Goal: Task Accomplishment & Management: Complete application form

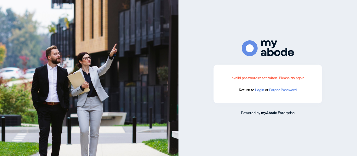
click at [258, 90] on link "Login" at bounding box center [259, 90] width 9 height 5
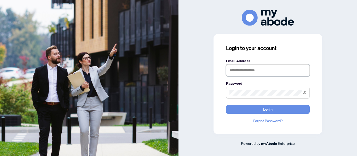
type input "**********"
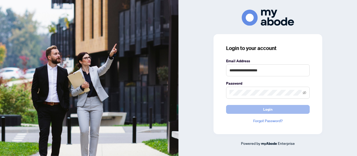
click at [289, 109] on button "Login" at bounding box center [268, 109] width 84 height 9
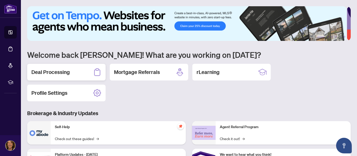
click at [65, 72] on h2 "Deal Processing" at bounding box center [50, 72] width 38 height 7
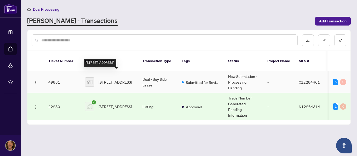
click at [106, 79] on span "[STREET_ADDRESS]" at bounding box center [114, 82] width 33 height 6
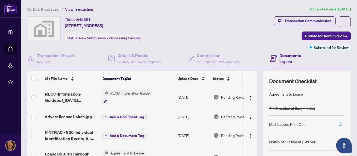
click at [338, 125] on icon "button" at bounding box center [340, 124] width 5 height 5
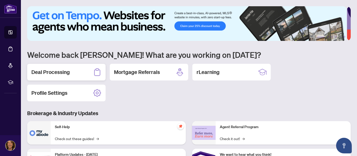
click at [52, 72] on h2 "Deal Processing" at bounding box center [50, 72] width 38 height 7
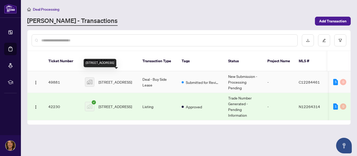
click at [113, 79] on span "[STREET_ADDRESS]" at bounding box center [114, 82] width 33 height 6
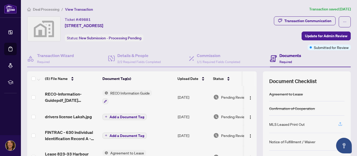
click at [338, 125] on icon "button" at bounding box center [340, 124] width 5 height 5
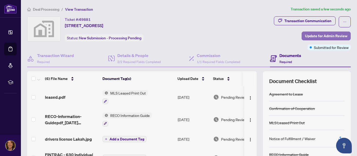
click at [322, 35] on span "Update for Admin Review" at bounding box center [326, 36] width 42 height 8
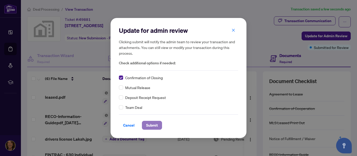
click at [148, 124] on span "Submit" at bounding box center [152, 125] width 12 height 8
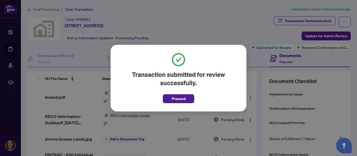
click at [351, 77] on div "Transaction submitted for review successfully. Proceed Cancel OK" at bounding box center [178, 78] width 357 height 156
click at [248, 25] on div "Transaction submitted for review successfully. Proceed Cancel OK" at bounding box center [178, 78] width 357 height 156
click at [179, 97] on span "Proceed" at bounding box center [179, 99] width 14 height 8
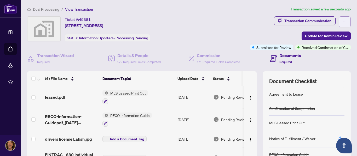
click at [343, 22] on icon "ellipsis" at bounding box center [345, 22] width 4 height 4
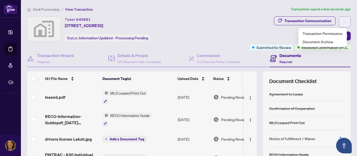
click at [343, 22] on icon "ellipsis" at bounding box center [345, 22] width 4 height 4
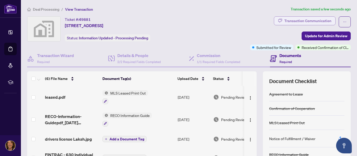
click at [314, 19] on div "Transaction Communication" at bounding box center [307, 21] width 47 height 8
